Goal: Transaction & Acquisition: Purchase product/service

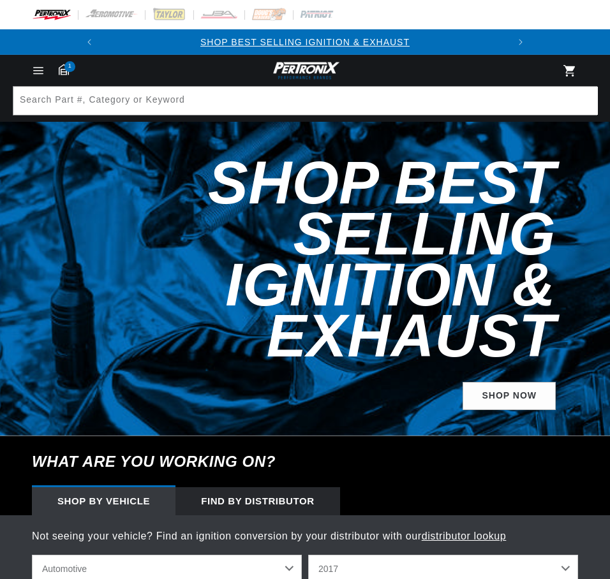
select select "2017"
select select "Chevrolet"
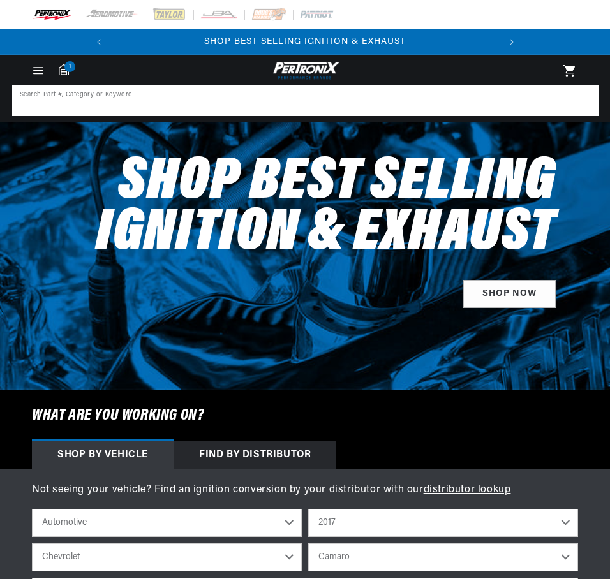
click at [198, 102] on input at bounding box center [305, 101] width 584 height 28
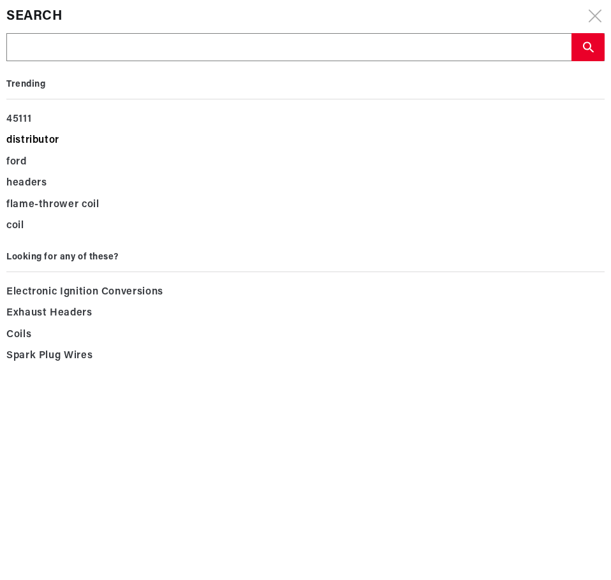
scroll to position [0, 386]
click at [317, 118] on div "45111" at bounding box center [305, 120] width 598 height 22
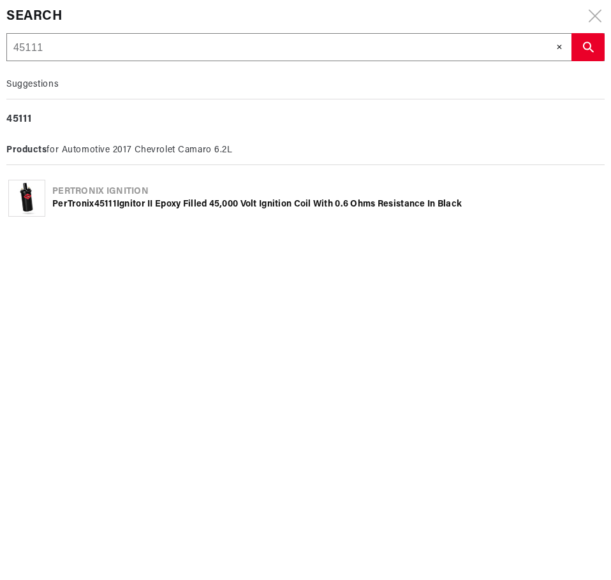
click at [96, 42] on input "45111" at bounding box center [289, 48] width 564 height 28
click at [52, 48] on input "45111" at bounding box center [289, 48] width 564 height 28
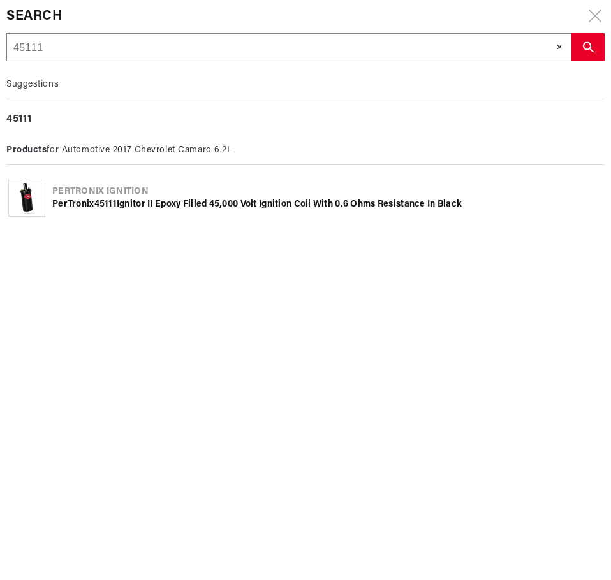
type input "6"
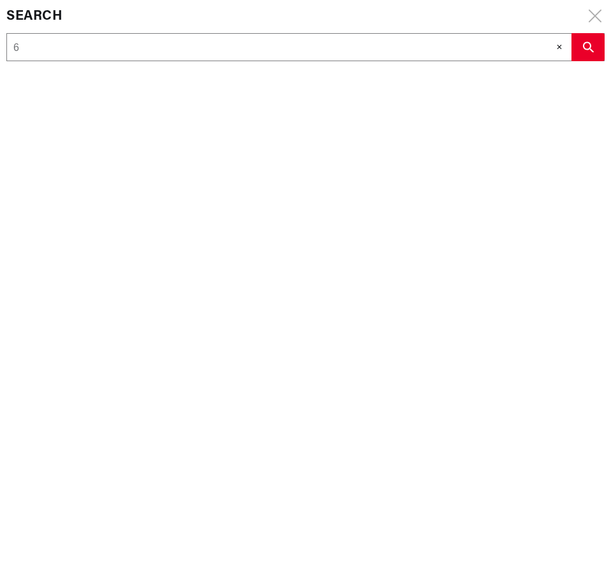
type input "69"
type input "696"
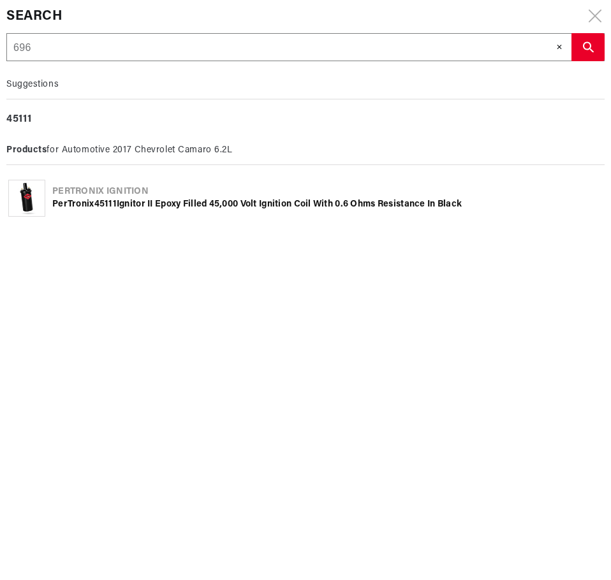
type input "6966"
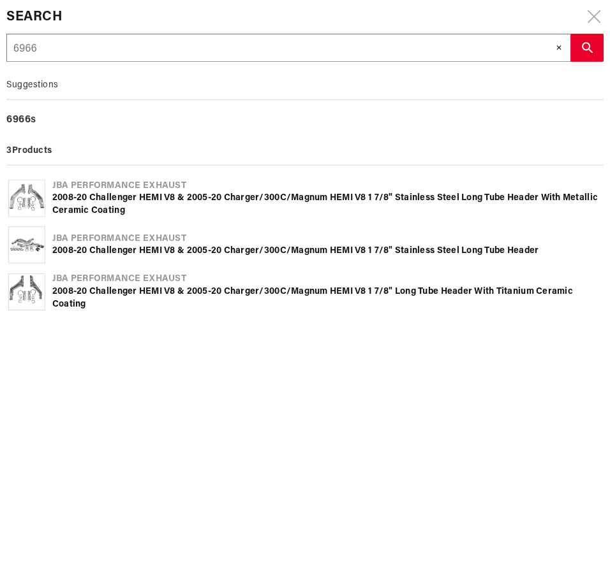
scroll to position [0, 0]
type input "6966"
click at [21, 114] on b "6966" at bounding box center [18, 119] width 25 height 10
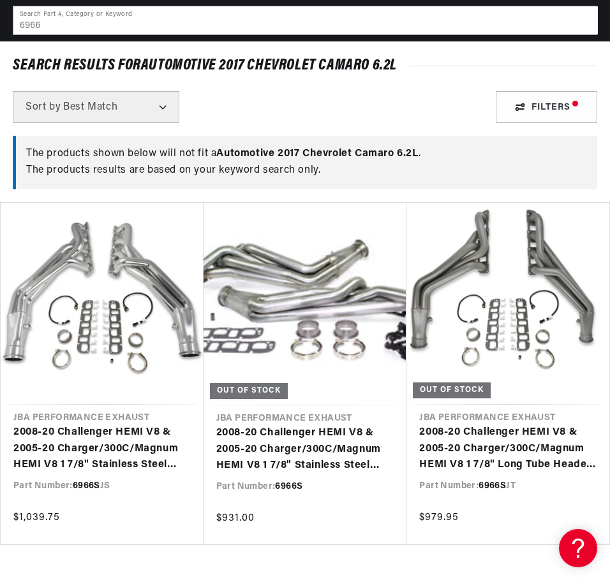
scroll to position [128, 0]
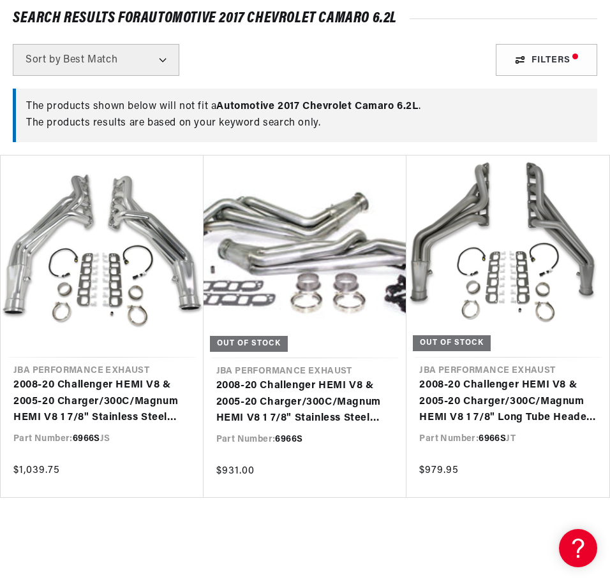
click at [242, 392] on link "2008-20 Challenger HEMI V8 & 2005-20 Charger/300C/Magnum HEMI V8 1 7/8" Stainle…" at bounding box center [305, 402] width 178 height 49
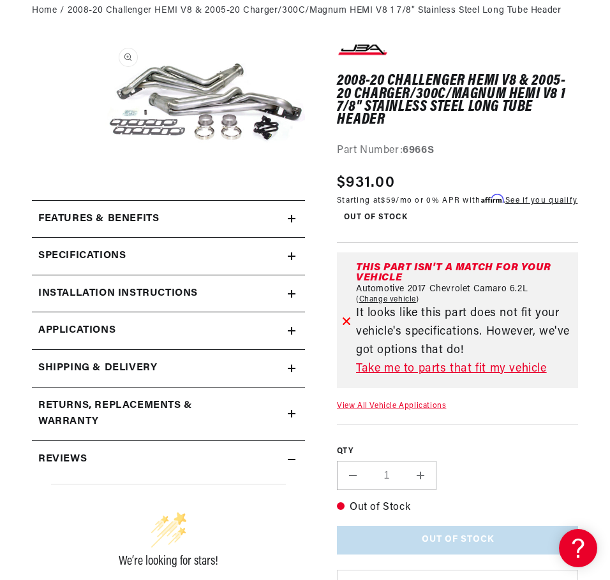
scroll to position [0, 386]
click at [295, 360] on summary "Shipping & Delivery" at bounding box center [168, 368] width 273 height 37
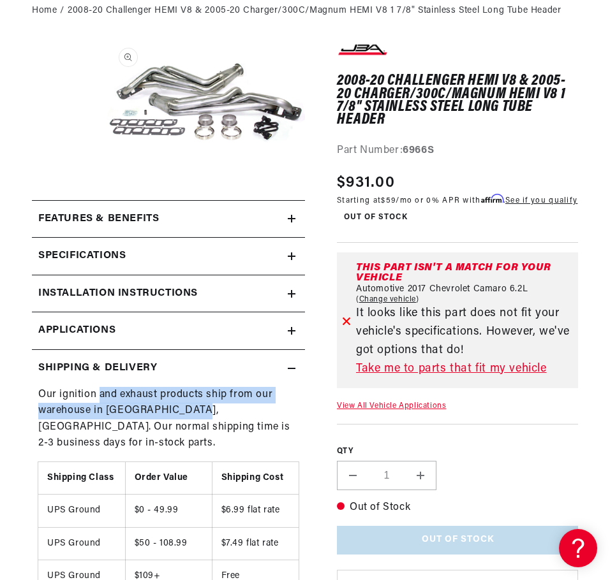
drag, startPoint x: 99, startPoint y: 395, endPoint x: 188, endPoint y: 406, distance: 89.2
click at [188, 406] on span "Our ignition and exhaust products ship from our warehouse in [GEOGRAPHIC_DATA],…" at bounding box center [164, 419] width 252 height 59
click at [189, 406] on span "Our ignition and exhaust products ship from our warehouse in [GEOGRAPHIC_DATA],…" at bounding box center [164, 419] width 252 height 59
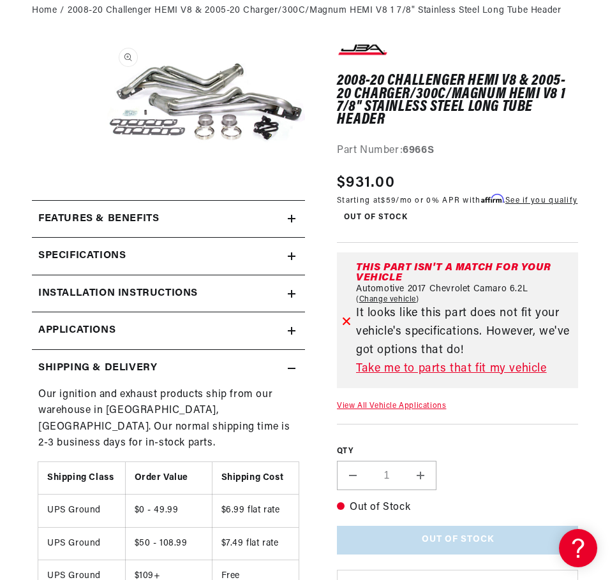
click at [122, 400] on p "Our ignition and exhaust products ship from our warehouse in [GEOGRAPHIC_DATA],…" at bounding box center [168, 419] width 260 height 65
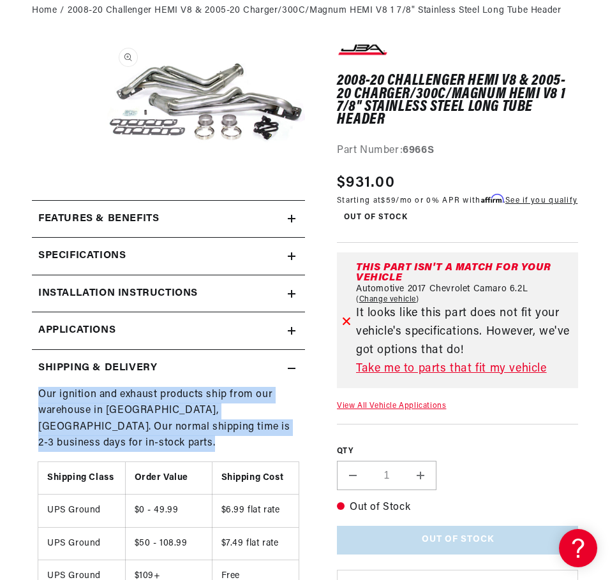
click at [122, 400] on p "Our ignition and exhaust products ship from our warehouse in [GEOGRAPHIC_DATA],…" at bounding box center [168, 419] width 260 height 65
click at [164, 404] on p "Our ignition and exhaust products ship from our warehouse in [GEOGRAPHIC_DATA],…" at bounding box center [168, 419] width 260 height 65
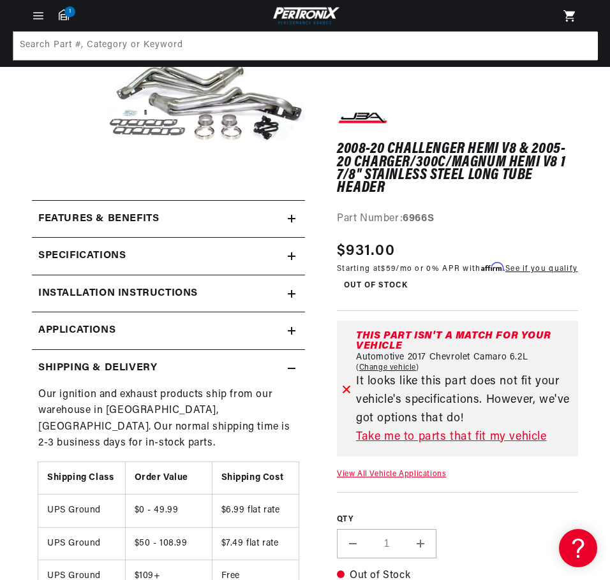
scroll to position [0, 0]
